Goal: Navigation & Orientation: Find specific page/section

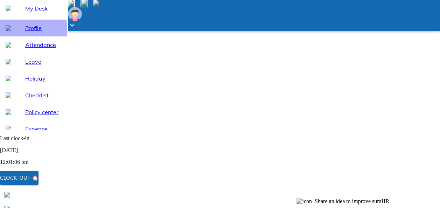
click at [22, 36] on div "Profile" at bounding box center [33, 28] width 67 height 17
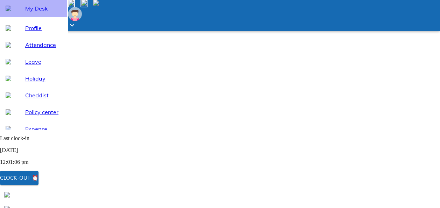
click at [30, 13] on span "My Desk" at bounding box center [43, 8] width 36 height 8
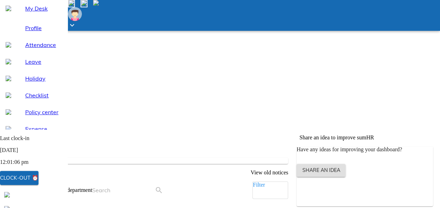
scroll to position [127, 0]
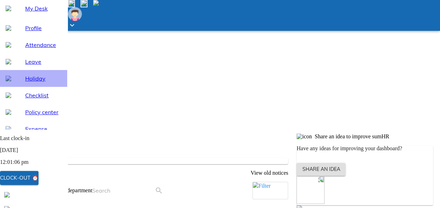
click at [31, 83] on span "Holiday" at bounding box center [43, 78] width 36 height 8
